Goal: Task Accomplishment & Management: Complete application form

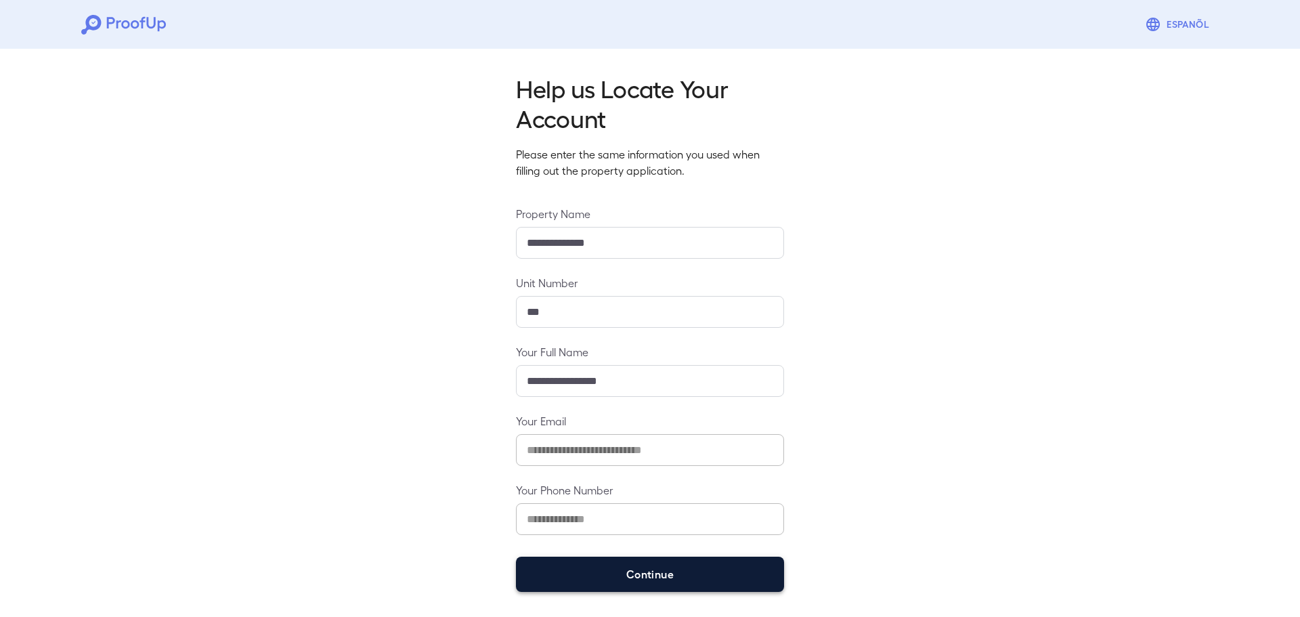
click at [725, 560] on button "Continue" at bounding box center [650, 574] width 268 height 35
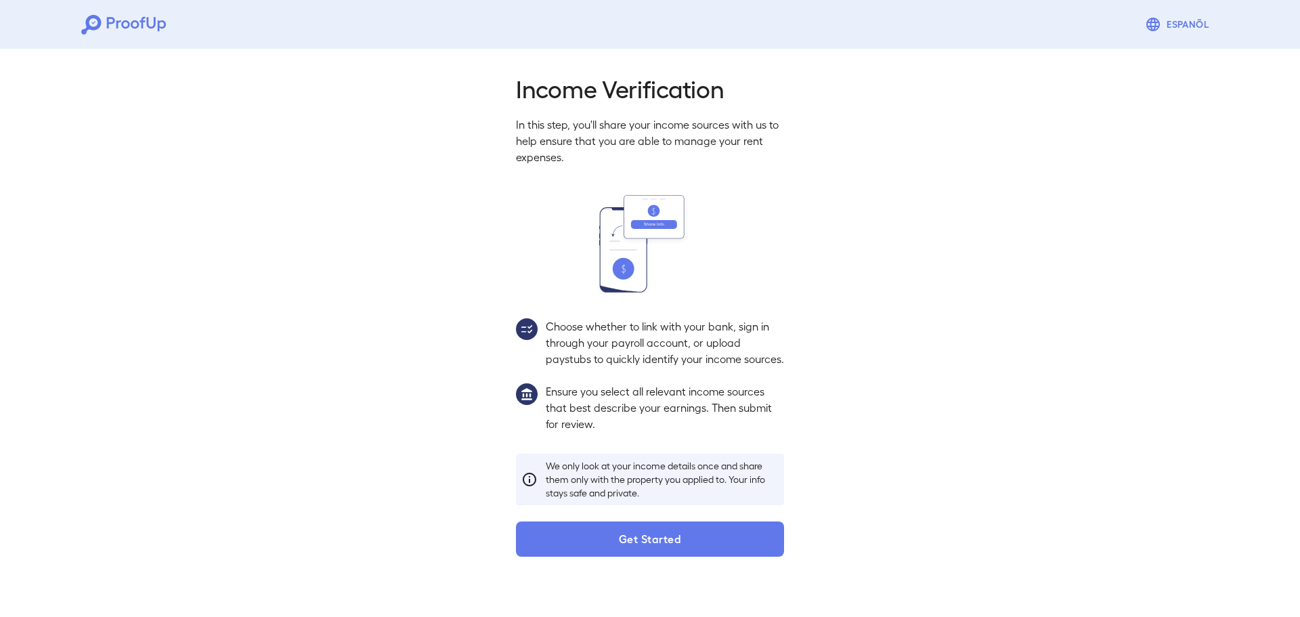
click at [687, 551] on button "Get Started" at bounding box center [650, 539] width 268 height 35
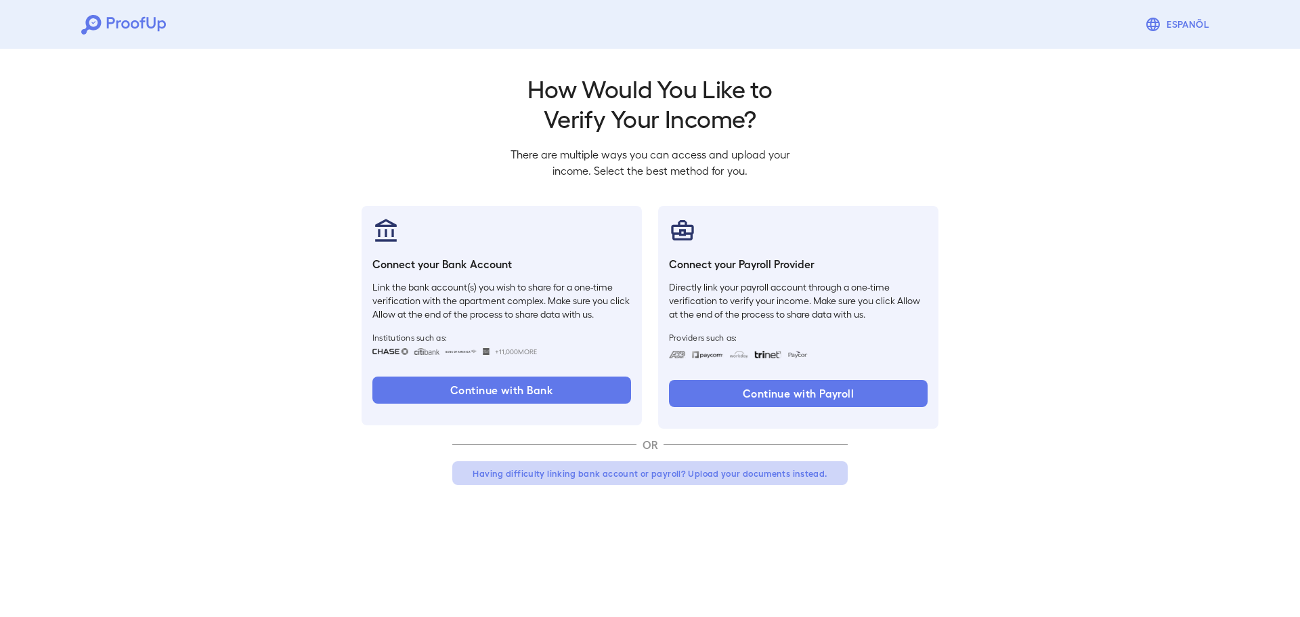
click at [743, 469] on button "Having difficulty linking bank account or payroll? Upload your documents instea…" at bounding box center [650, 473] width 396 height 24
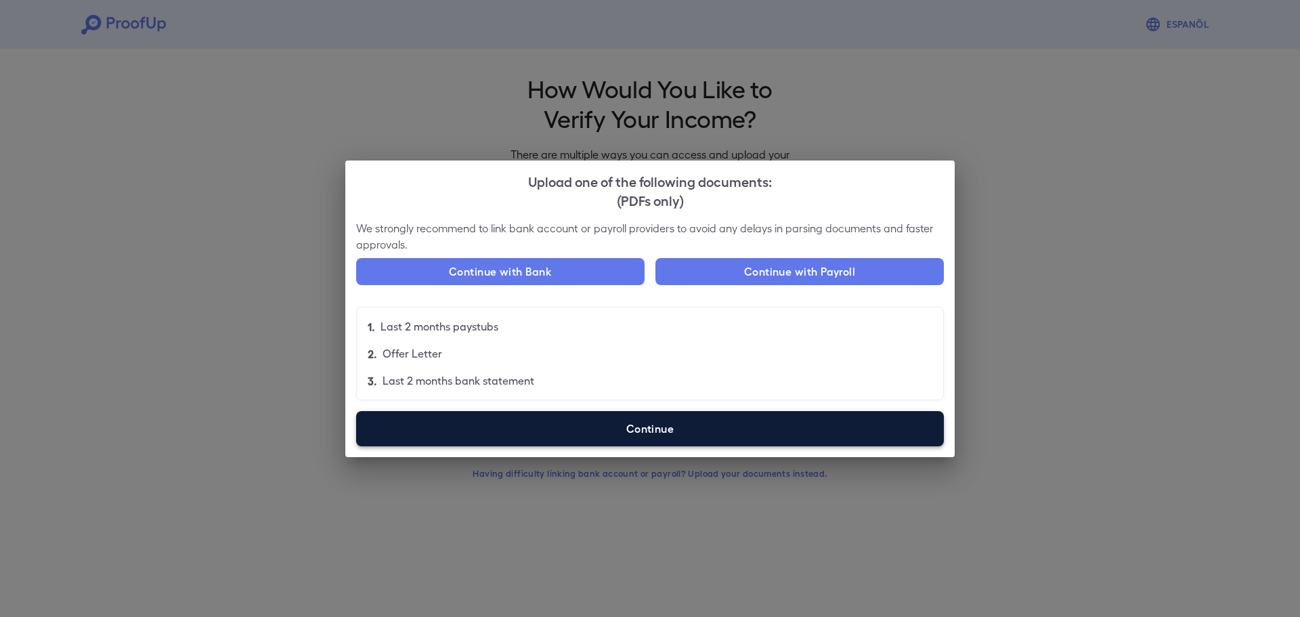
click at [702, 426] on label "Continue" at bounding box center [650, 428] width 588 height 35
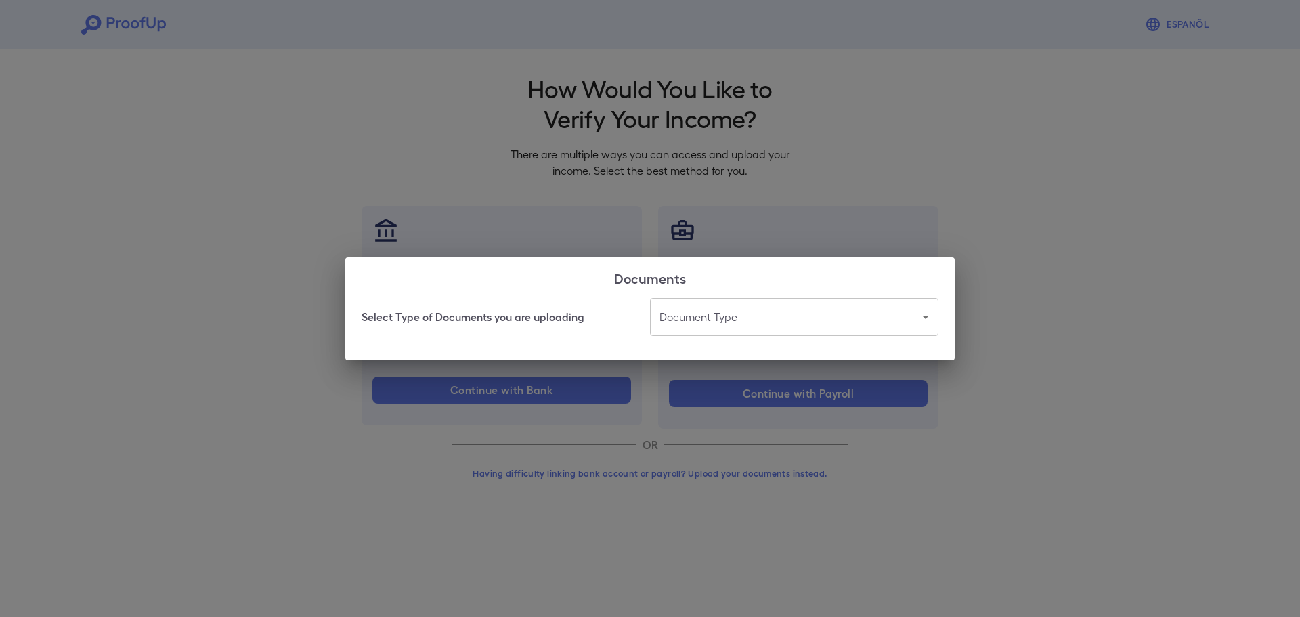
click at [728, 291] on h2 "Documents" at bounding box center [650, 277] width 610 height 41
click at [727, 323] on body "Espanõl Go back How Would You Like to Verify Your Income? There are multiple wa…" at bounding box center [650, 258] width 1300 height 517
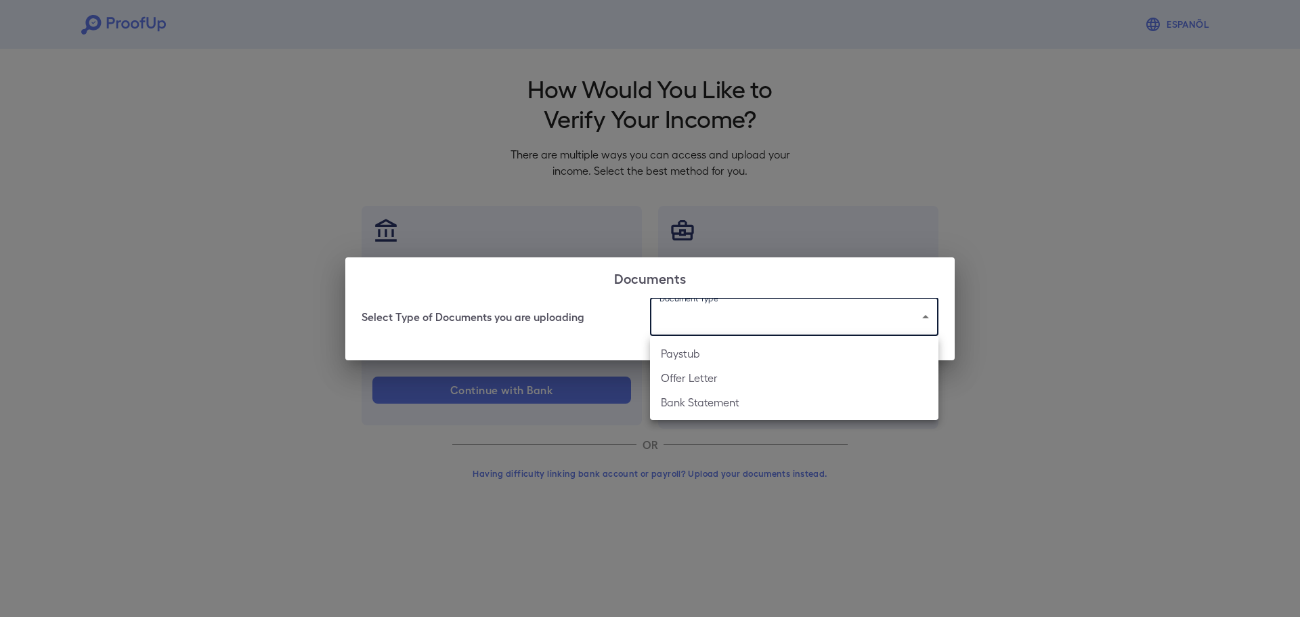
click at [725, 361] on li "Paystub" at bounding box center [794, 353] width 289 height 24
type input "*******"
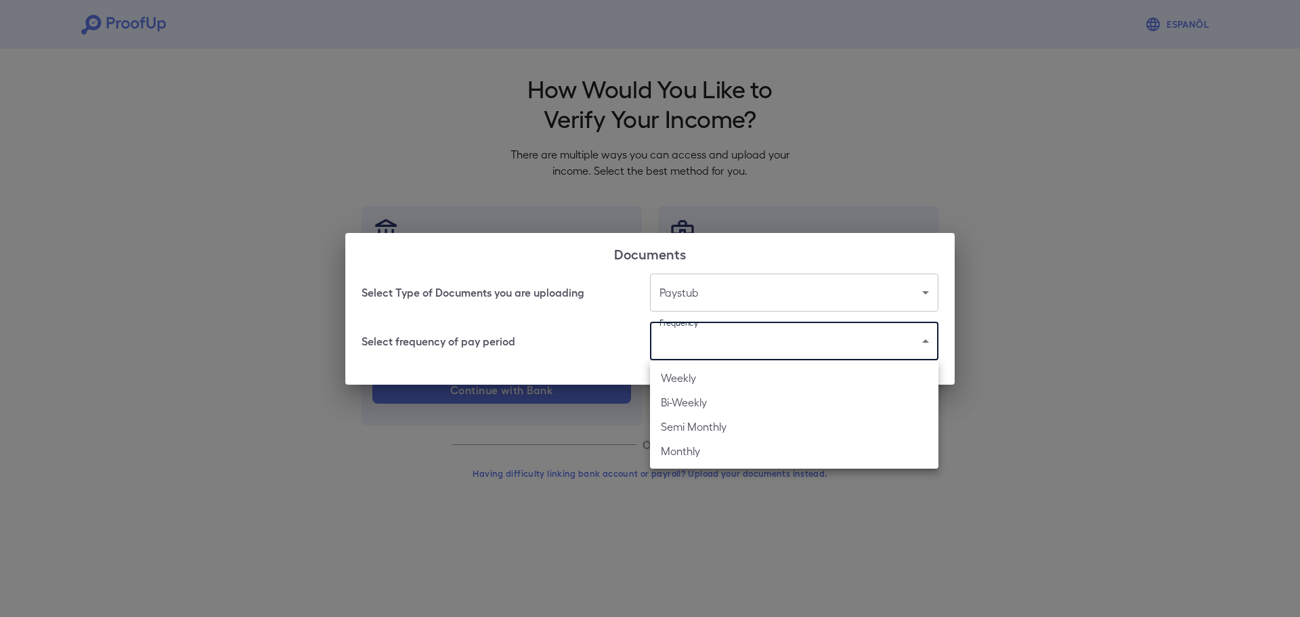
click at [724, 337] on body "Espanõl Go back How Would You Like to Verify Your Income? There are multiple wa…" at bounding box center [650, 258] width 1300 height 517
click at [720, 403] on li "Bi-Weekly" at bounding box center [794, 402] width 289 height 24
type input "*********"
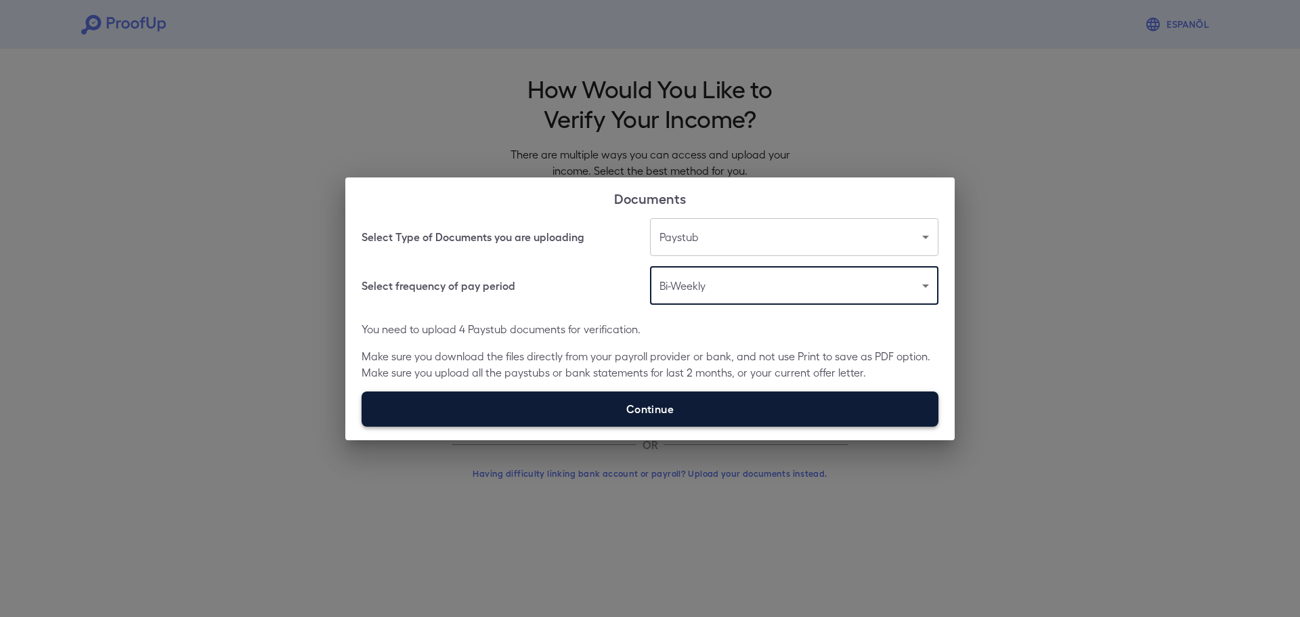
click at [760, 413] on label "Continue" at bounding box center [650, 408] width 577 height 35
click at [362, 426] on input "Continue" at bounding box center [362, 426] width 1 height 1
type input "**********"
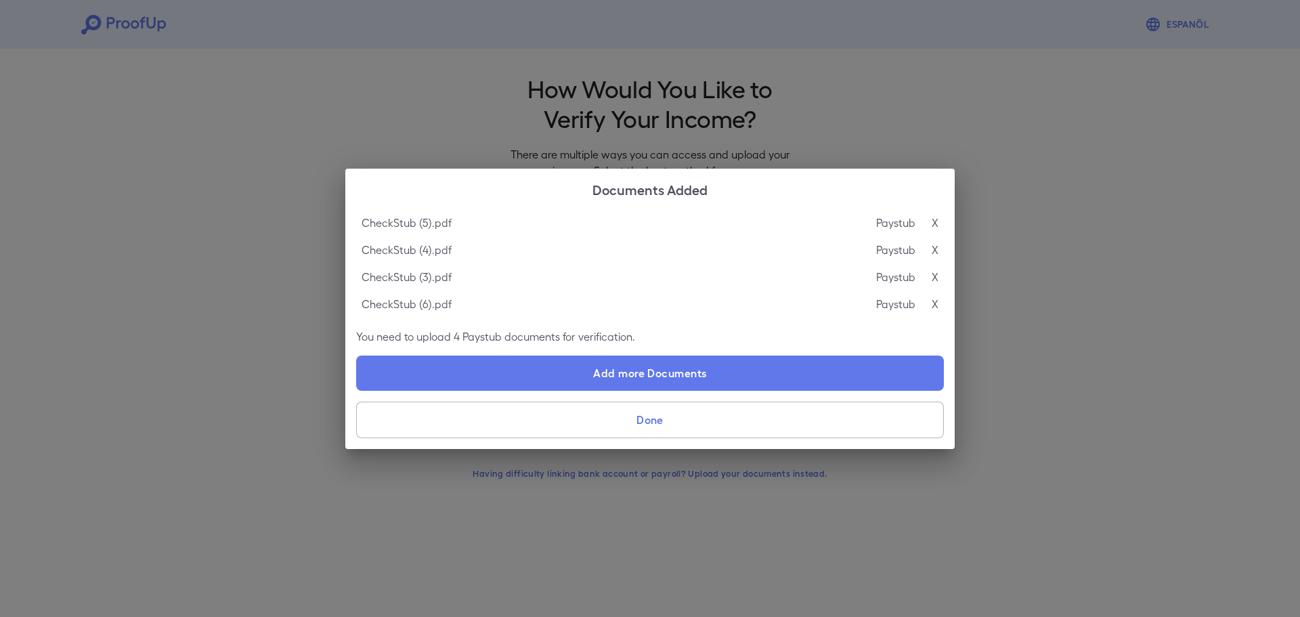
click at [709, 427] on button "Done" at bounding box center [650, 420] width 588 height 37
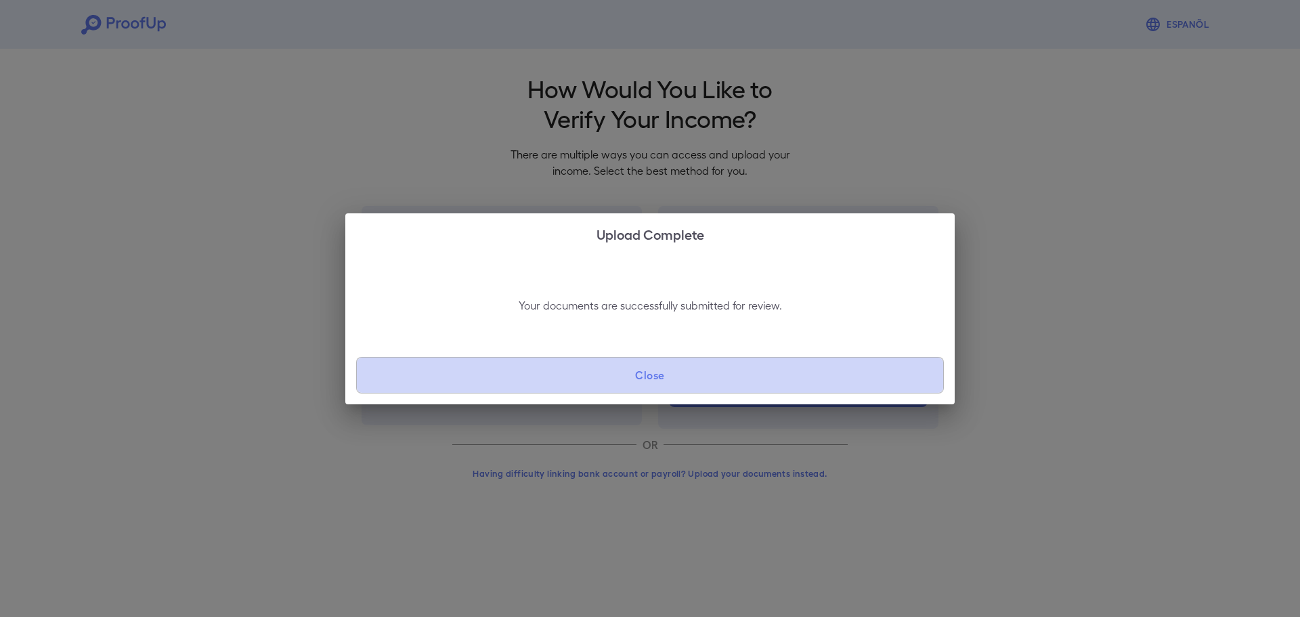
click at [670, 377] on button "Close" at bounding box center [650, 375] width 588 height 37
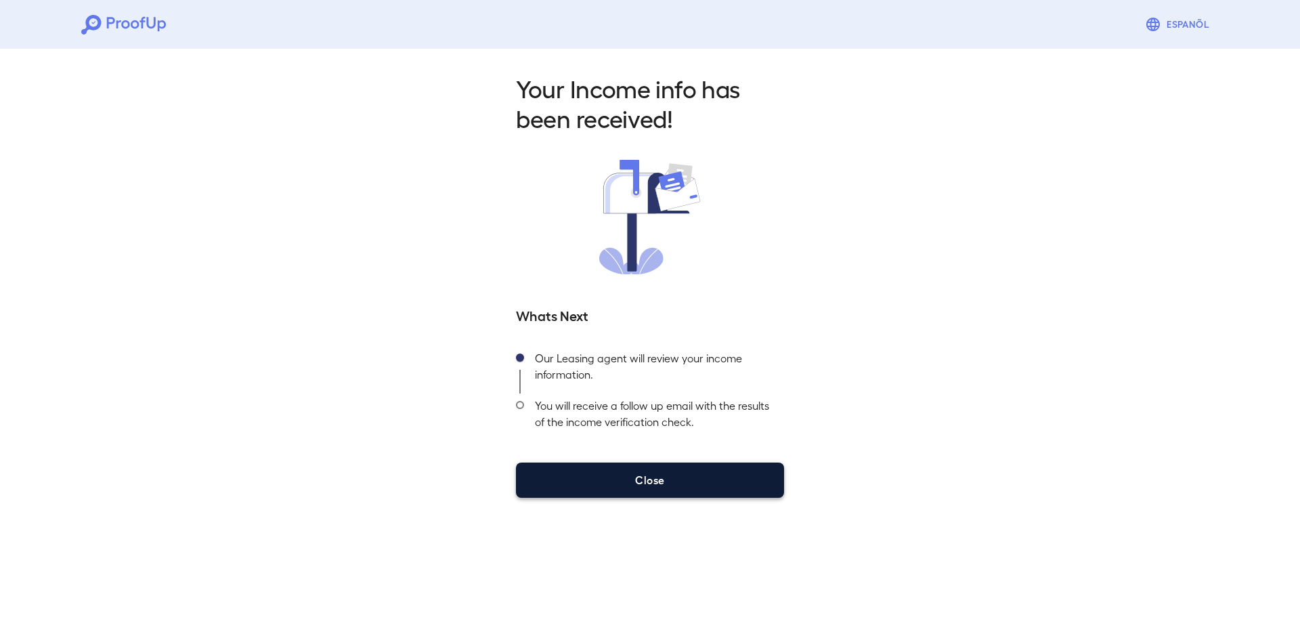
click at [664, 483] on button "Close" at bounding box center [650, 480] width 268 height 35
